Goal: Browse casually: Explore the website without a specific task or goal

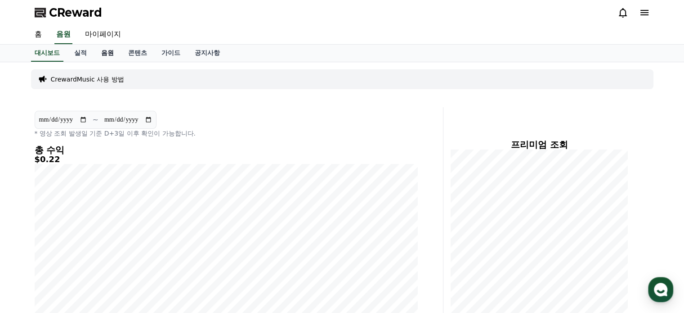
click at [101, 53] on link "음원" at bounding box center [107, 53] width 27 height 17
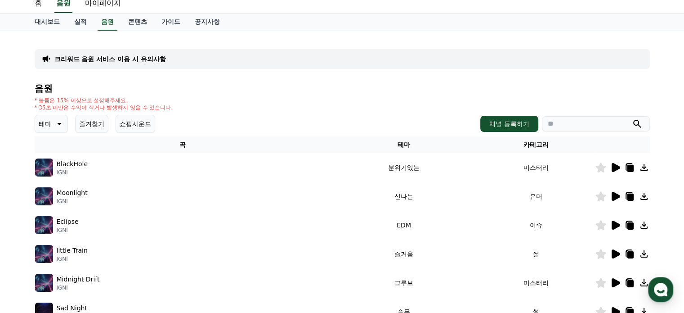
scroll to position [45, 0]
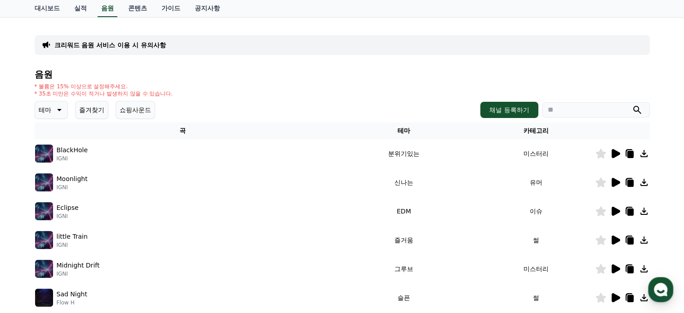
click at [612, 152] on icon at bounding box center [616, 153] width 9 height 9
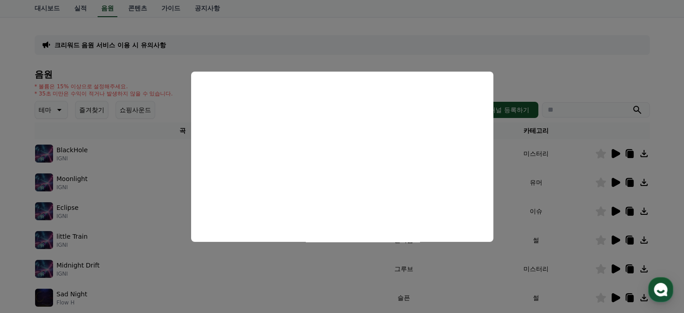
click at [224, 28] on button "close modal" at bounding box center [342, 156] width 684 height 313
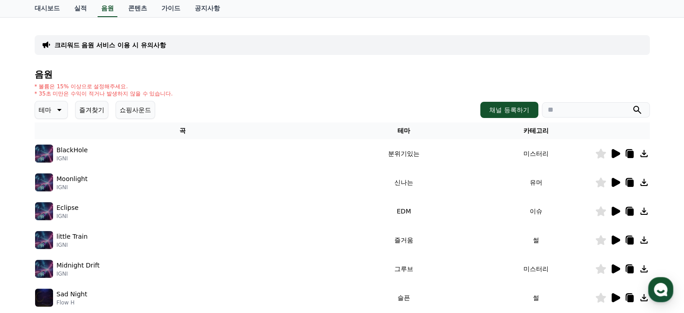
click at [52, 108] on button "테마" at bounding box center [51, 110] width 33 height 18
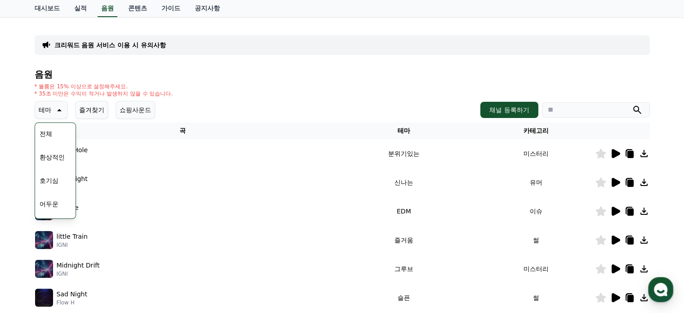
click at [49, 157] on button "환상적인" at bounding box center [52, 157] width 32 height 20
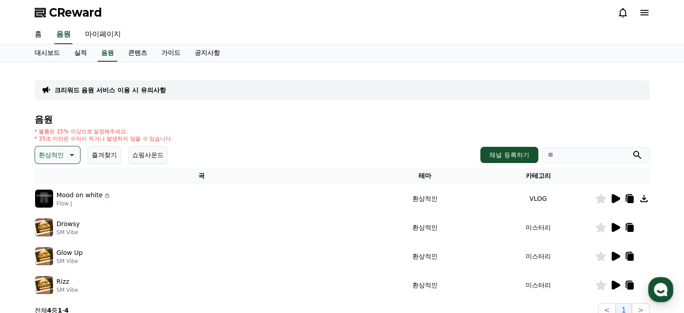
click at [615, 224] on icon at bounding box center [616, 227] width 9 height 9
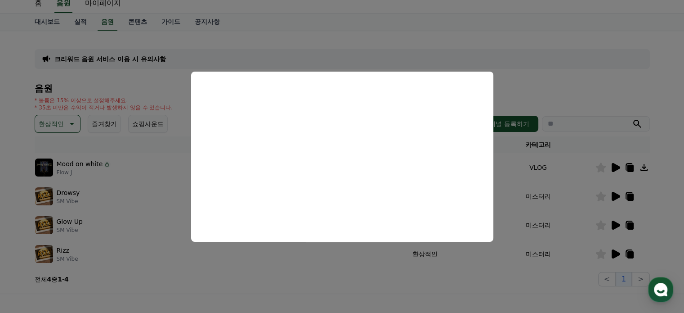
scroll to position [45, 0]
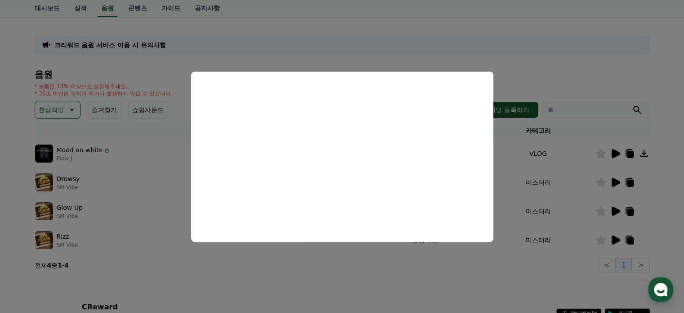
click at [614, 210] on button "close modal" at bounding box center [342, 156] width 684 height 313
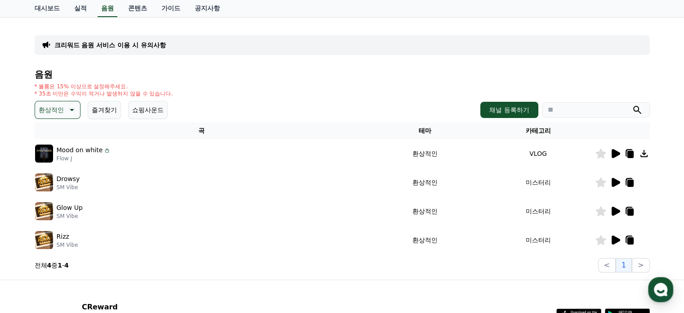
click at [614, 210] on icon at bounding box center [616, 210] width 9 height 9
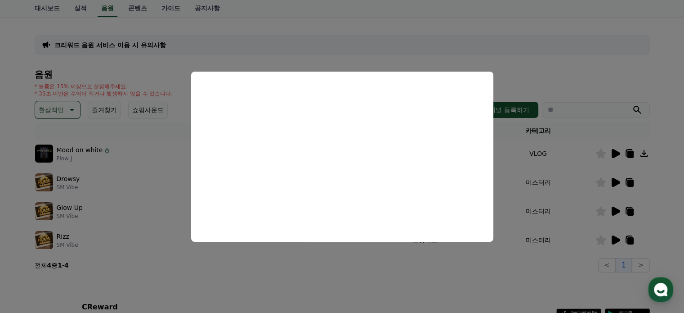
click at [614, 239] on button "close modal" at bounding box center [342, 156] width 684 height 313
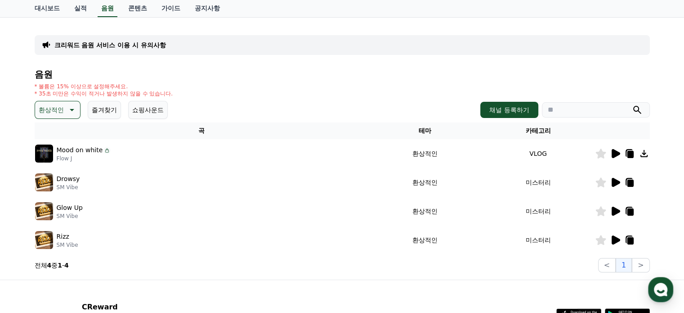
click at [615, 238] on icon at bounding box center [616, 239] width 9 height 9
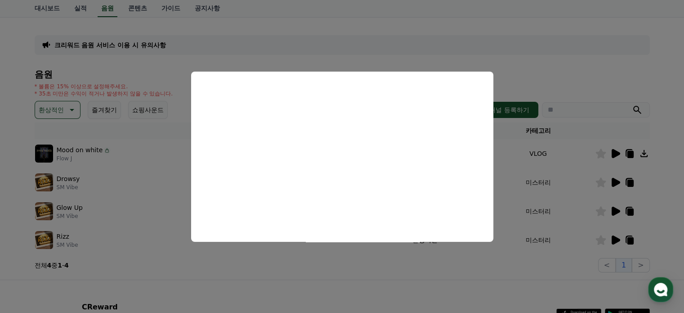
click at [412, 26] on button "close modal" at bounding box center [342, 156] width 684 height 313
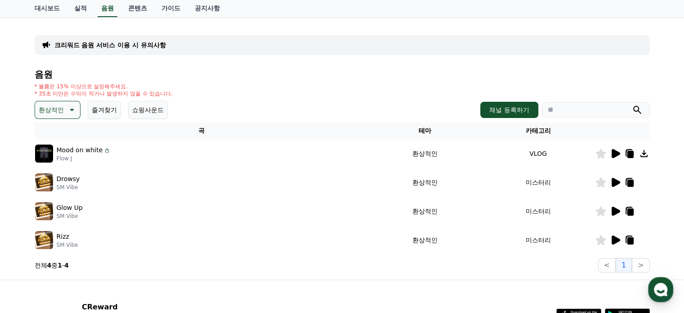
click at [73, 108] on icon at bounding box center [71, 109] width 11 height 11
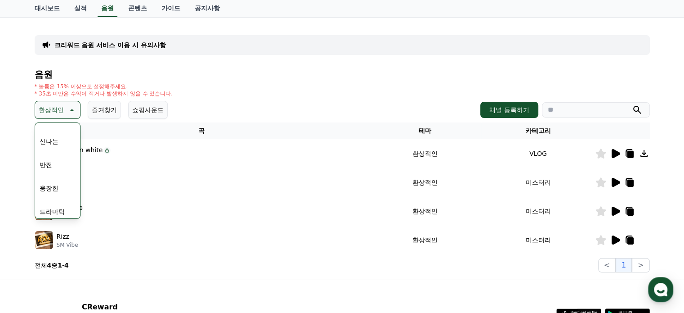
scroll to position [135, 0]
click at [49, 136] on button "신나는" at bounding box center [49, 139] width 26 height 20
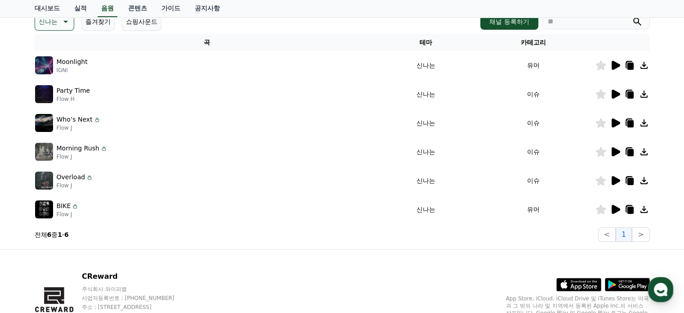
scroll to position [135, 0]
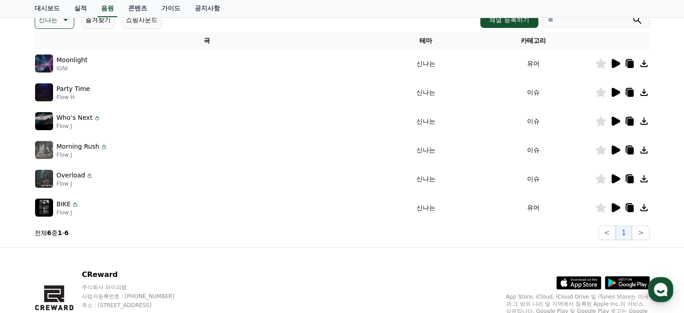
click at [615, 148] on icon at bounding box center [616, 149] width 9 height 9
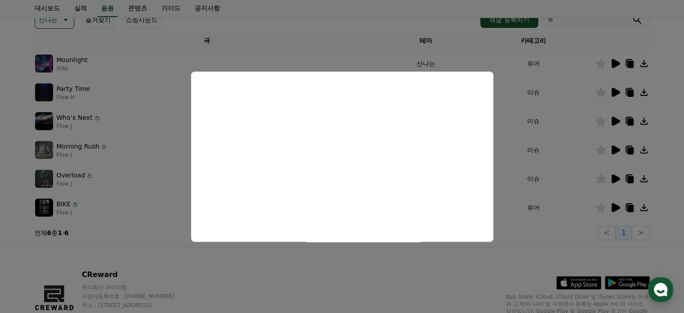
click at [616, 179] on button "close modal" at bounding box center [342, 156] width 684 height 313
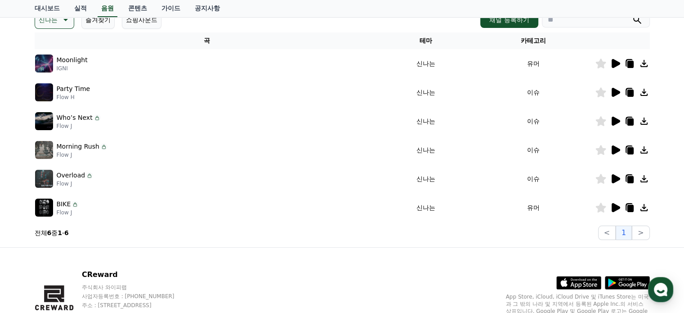
click at [615, 179] on icon at bounding box center [616, 178] width 9 height 9
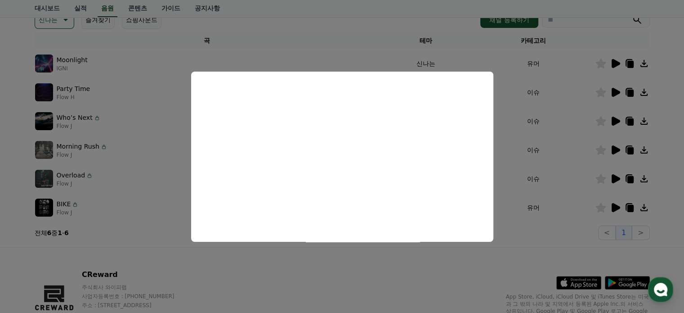
click at [371, 281] on button "close modal" at bounding box center [342, 156] width 684 height 313
